Goal: Complete application form

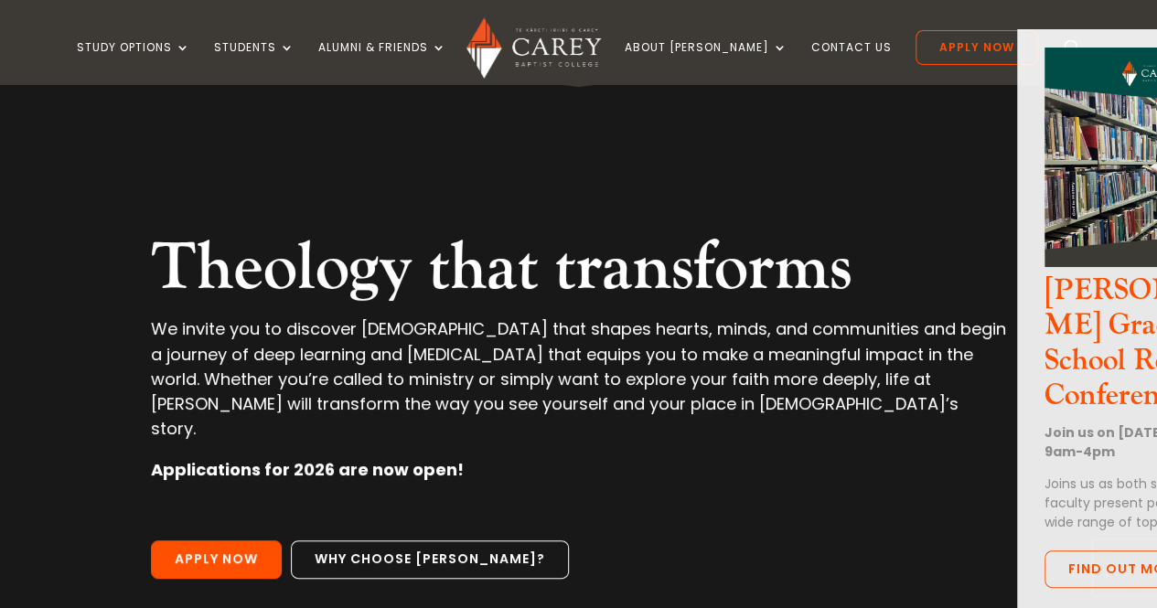
scroll to position [31, 0]
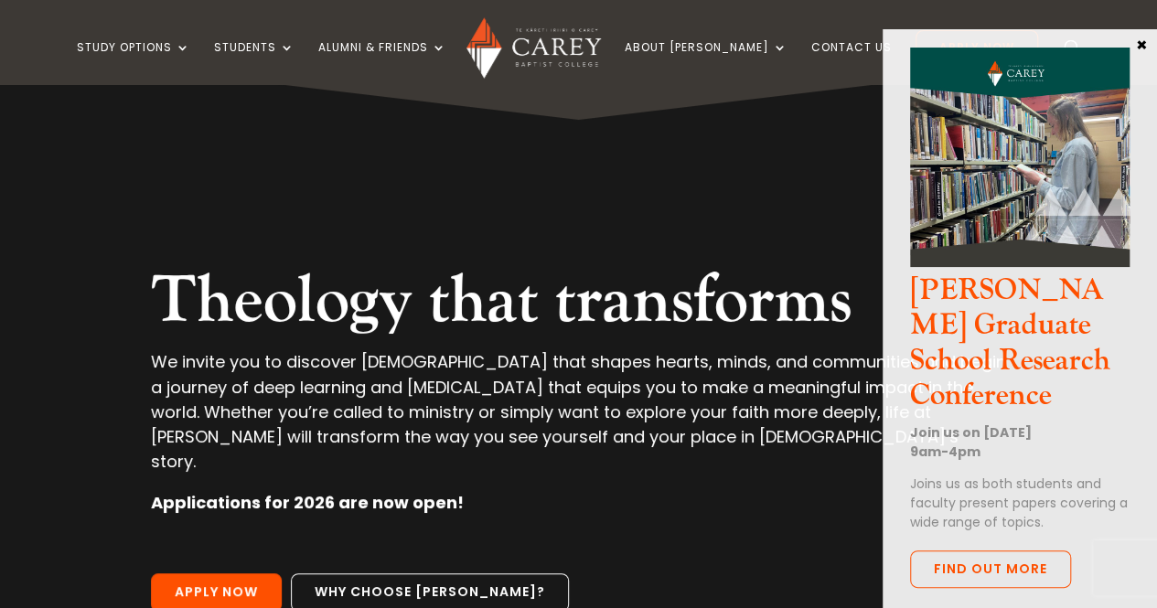
click at [1142, 49] on button "×" at bounding box center [1142, 44] width 18 height 16
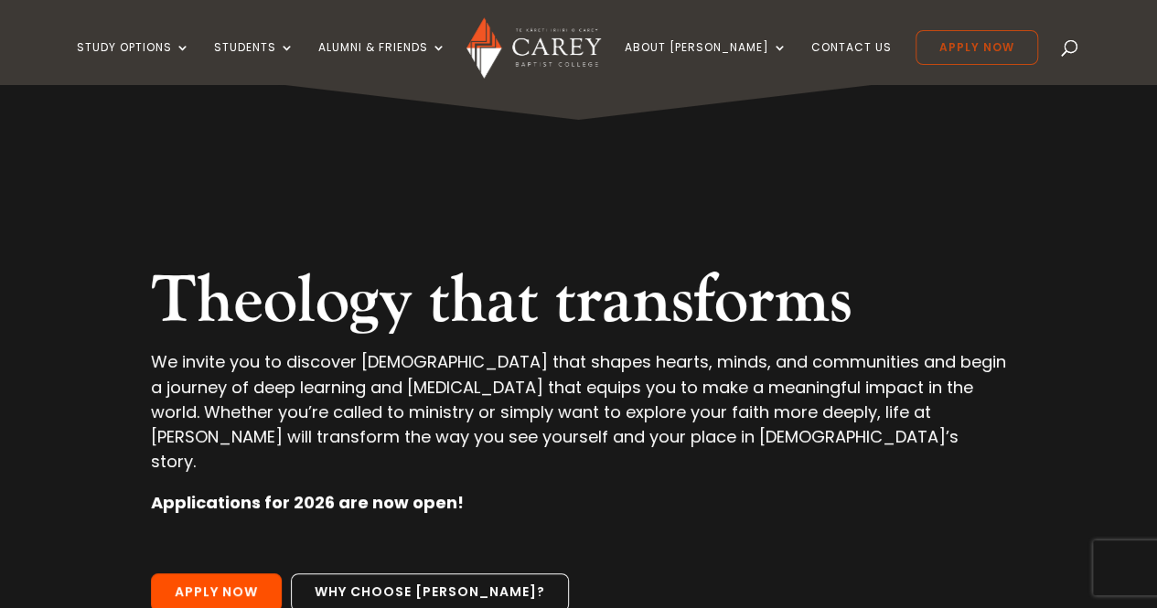
click at [973, 50] on link "Apply Now" at bounding box center [977, 47] width 123 height 35
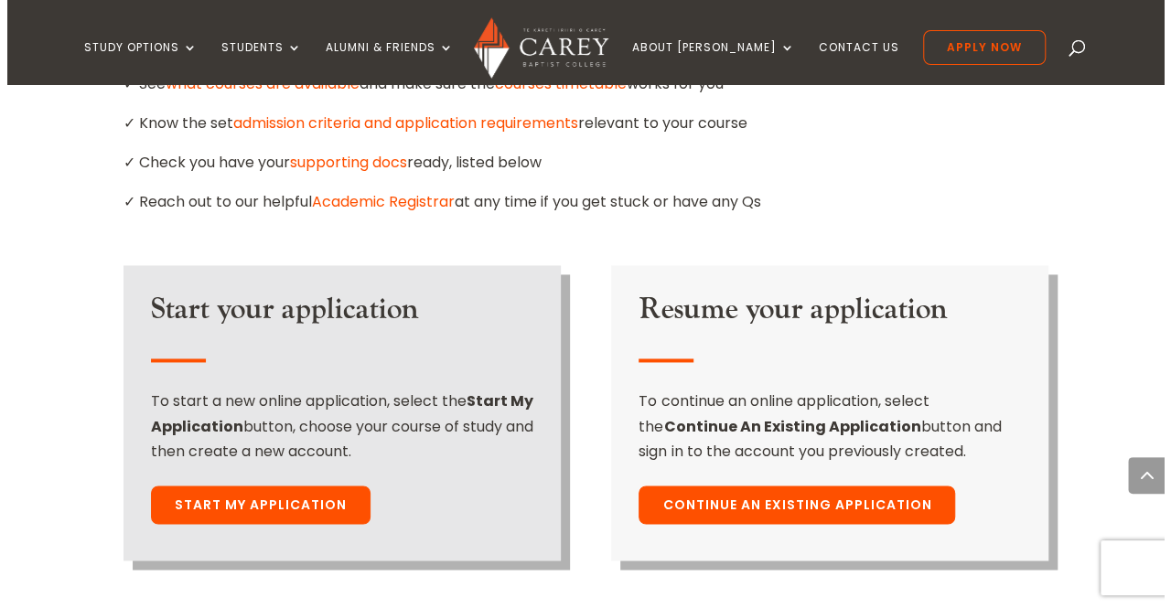
scroll to position [1232, 0]
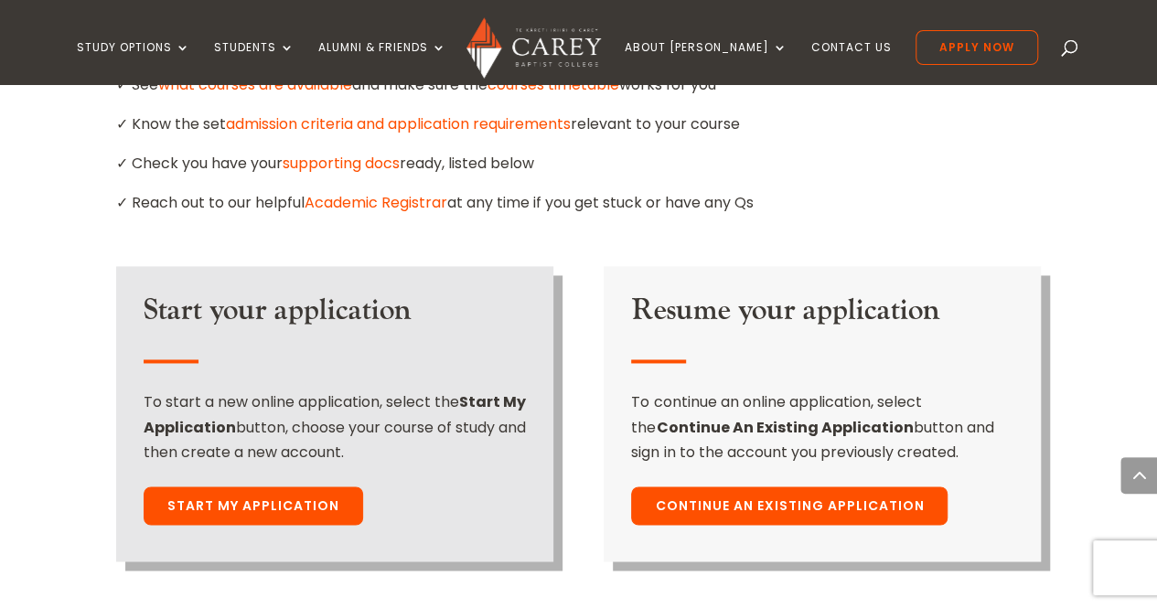
click at [281, 487] on link "Start My Application" at bounding box center [254, 506] width 220 height 38
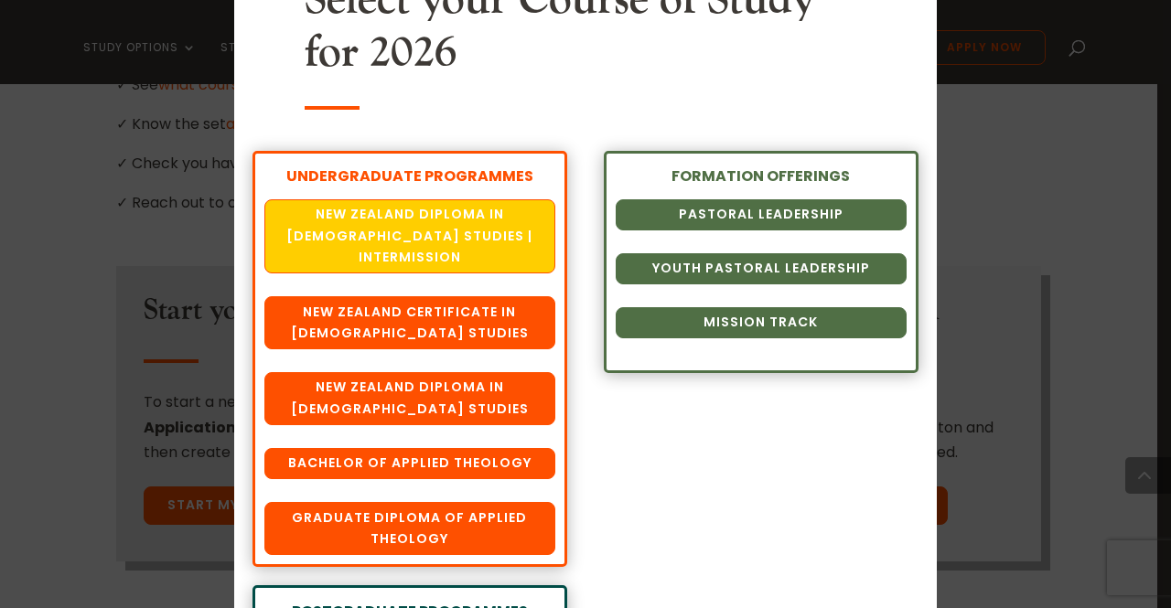
scroll to position [109, 0]
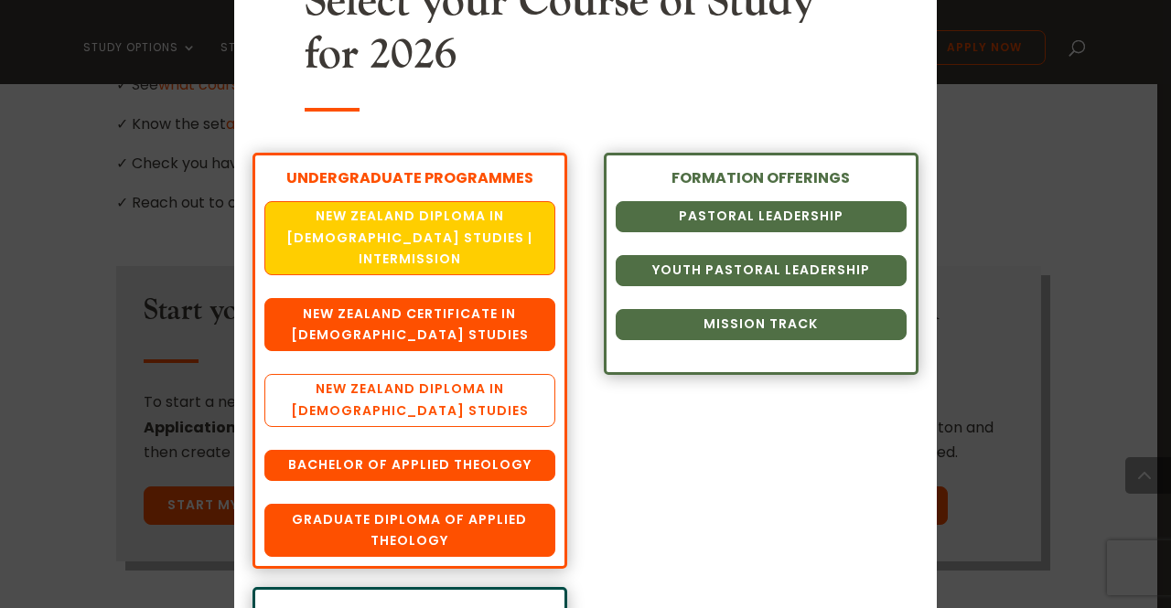
click at [452, 374] on link "New Zealand Diploma in [DEMOGRAPHIC_DATA] Studies" at bounding box center [409, 400] width 291 height 53
